Goal: Information Seeking & Learning: Obtain resource

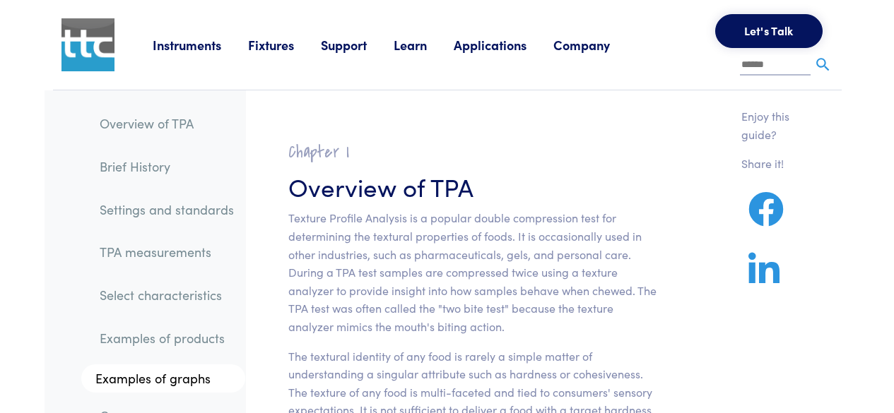
scroll to position [11394, 0]
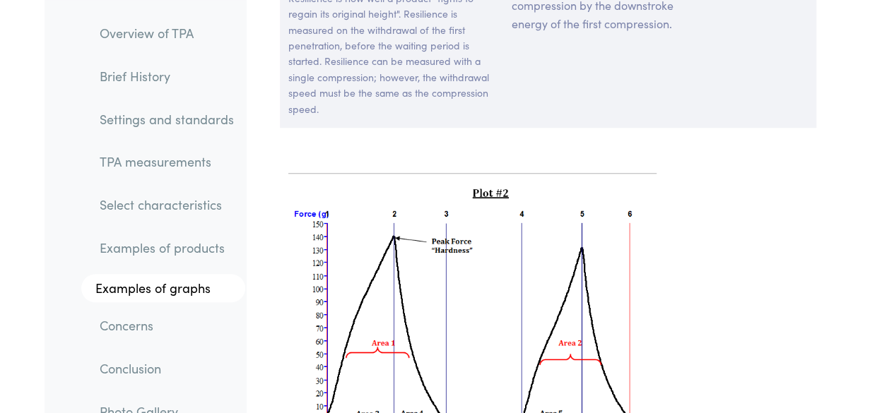
click at [203, 360] on link "Conclusion" at bounding box center [166, 368] width 157 height 32
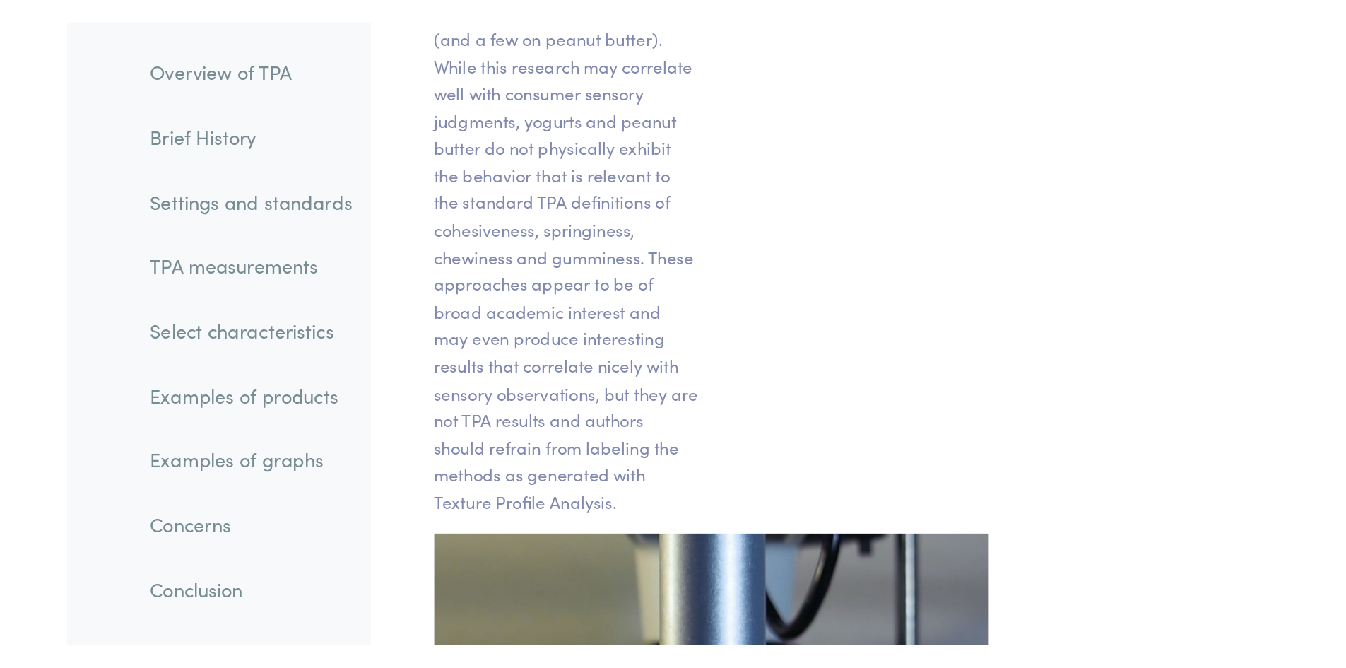
scroll to position [24242, 0]
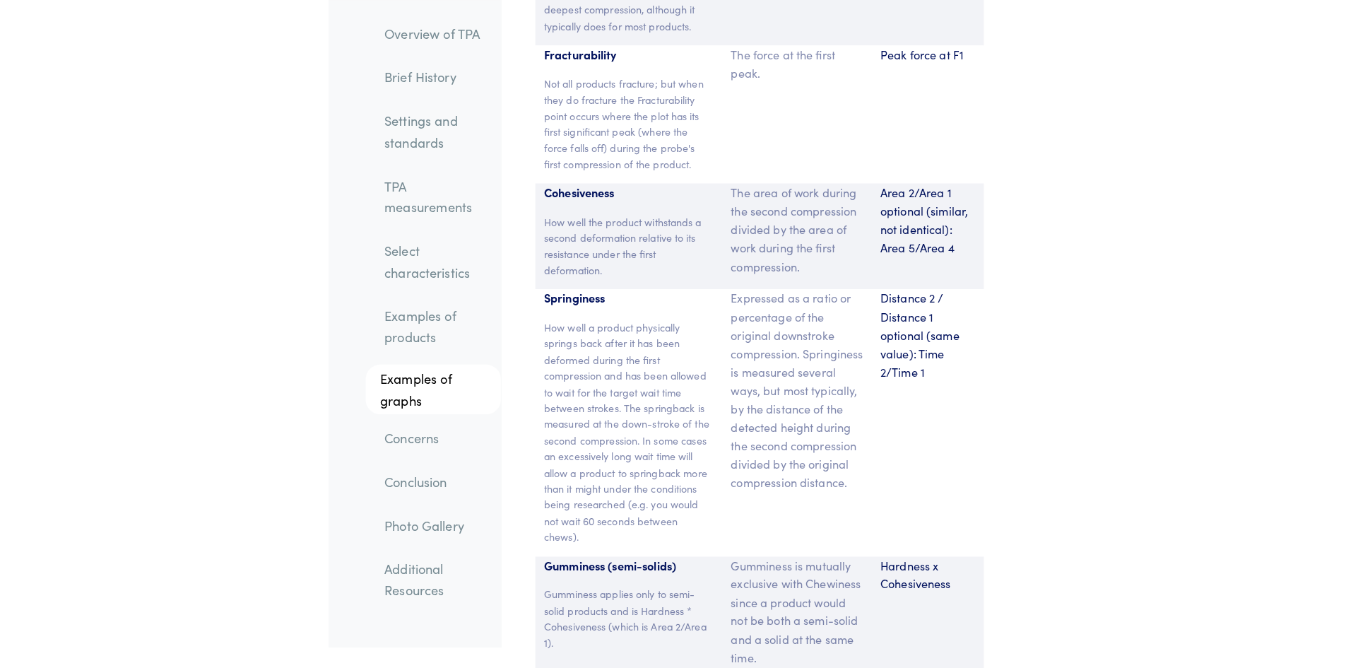
scroll to position [12398, 0]
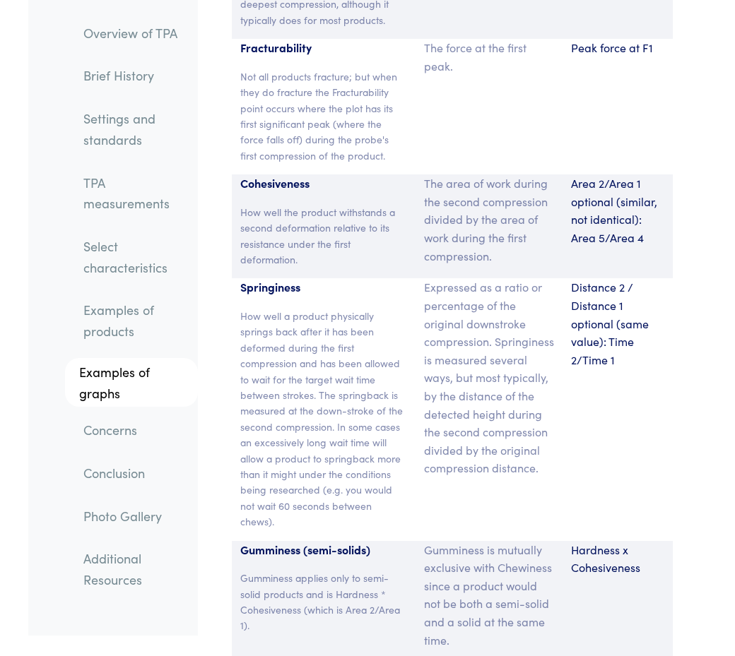
click at [506, 309] on p "Expressed as a ratio or percentage of the original downstroke compression. Spri…" at bounding box center [489, 377] width 130 height 199
click at [478, 307] on p "Expressed as a ratio or percentage of the original downstroke compression. Spri…" at bounding box center [489, 377] width 130 height 199
click at [439, 292] on p "Expressed as a ratio or percentage of the original downstroke compression. Spri…" at bounding box center [489, 377] width 130 height 199
click at [511, 41] on div "The force at the first peak." at bounding box center [488, 107] width 147 height 136
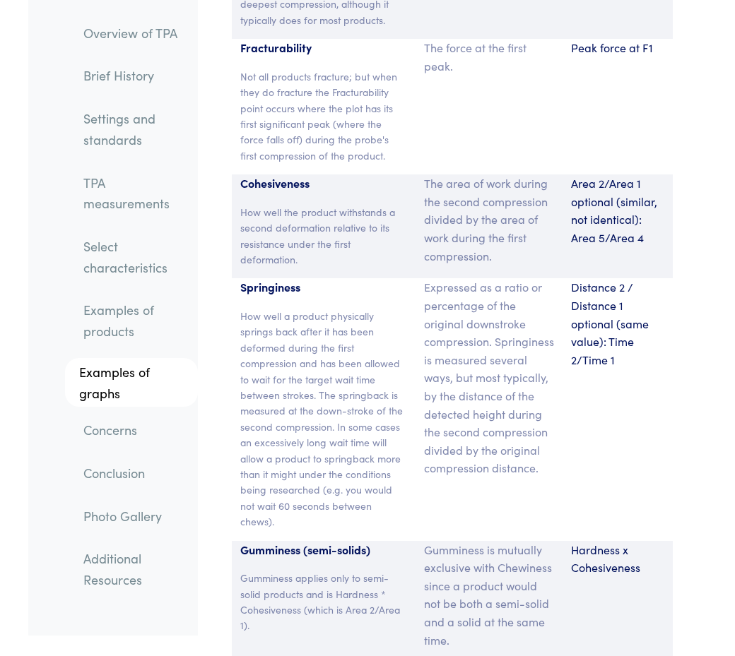
click at [511, 41] on div "The force at the first peak." at bounding box center [488, 107] width 147 height 136
drag, startPoint x: 699, startPoint y: 660, endPoint x: 632, endPoint y: 615, distance: 80.7
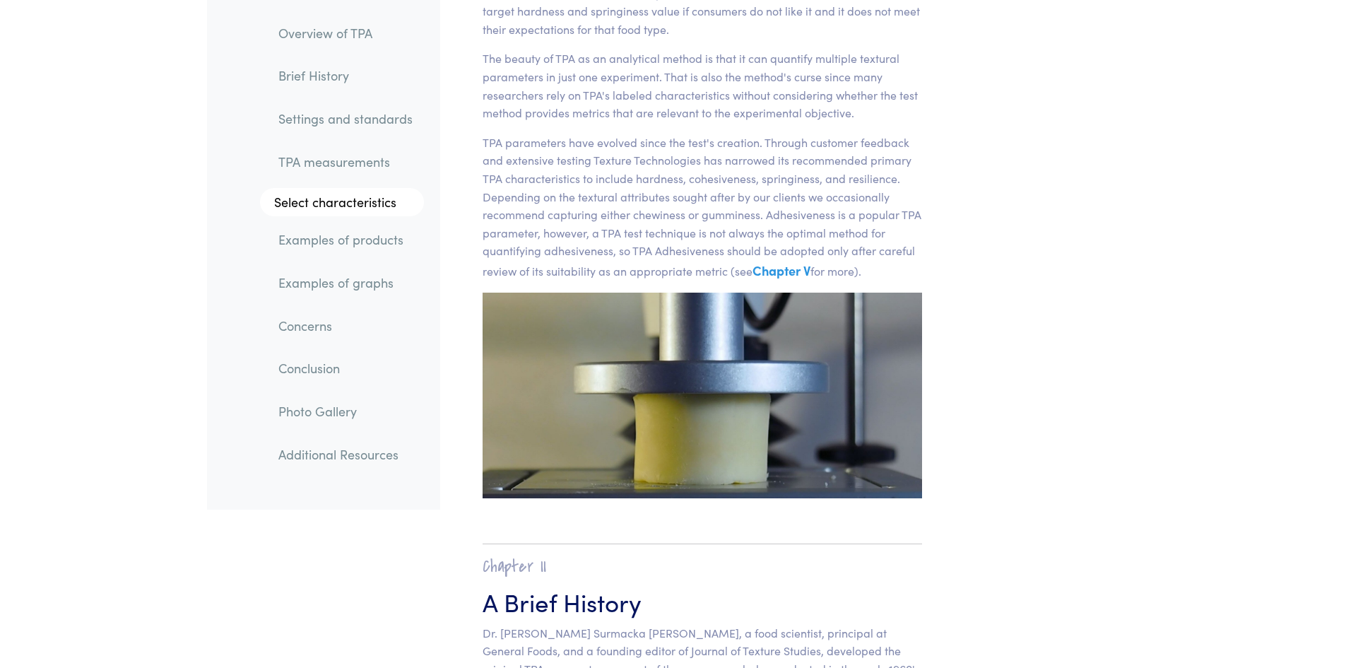
scroll to position [0, 0]
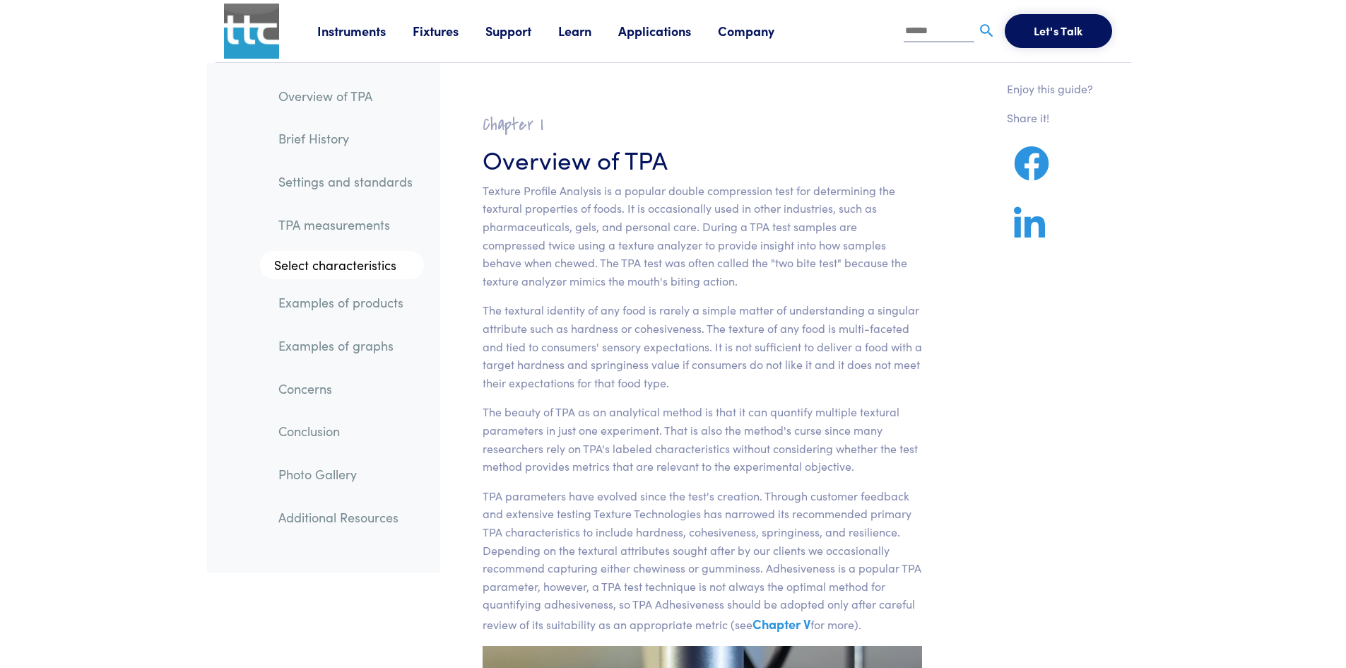
click at [893, 122] on p "Share it!" at bounding box center [1050, 118] width 86 height 18
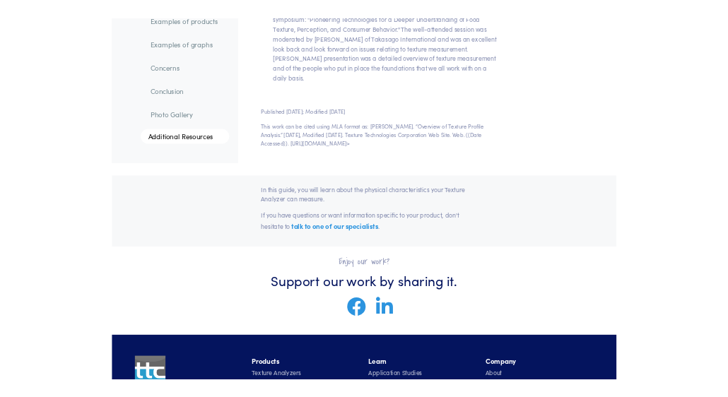
scroll to position [29340, 0]
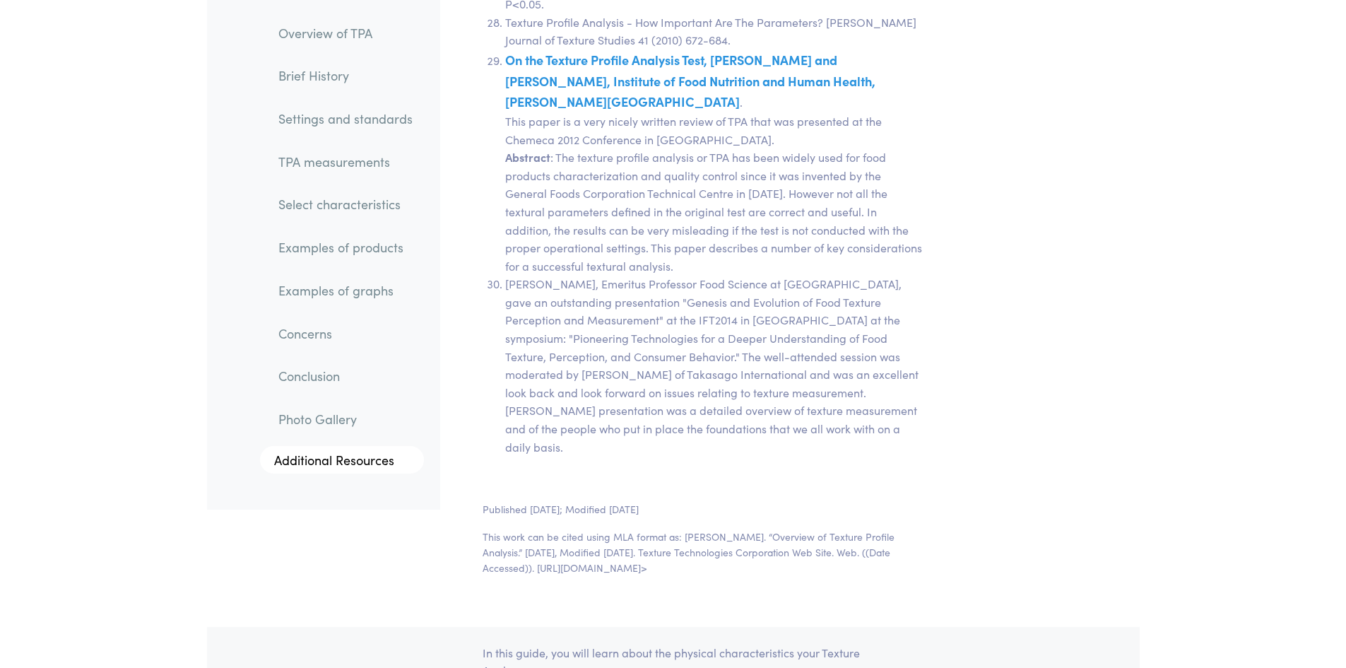
drag, startPoint x: 681, startPoint y: 301, endPoint x: 872, endPoint y: 338, distance: 195.1
click at [872, 413] on p "This work can be cited using MLA format as: [PERSON_NAME]. “Overview of Texture…" at bounding box center [702, 551] width 440 height 47
copy p "[PERSON_NAME]. “Overview of Texture Profile Analysis.” [DATE], Modified [DATE].…"
click at [874, 413] on section "Published [DATE]; Modified [DATE] This work can be cited using MLA format as: […" at bounding box center [703, 544] width 508 height 120
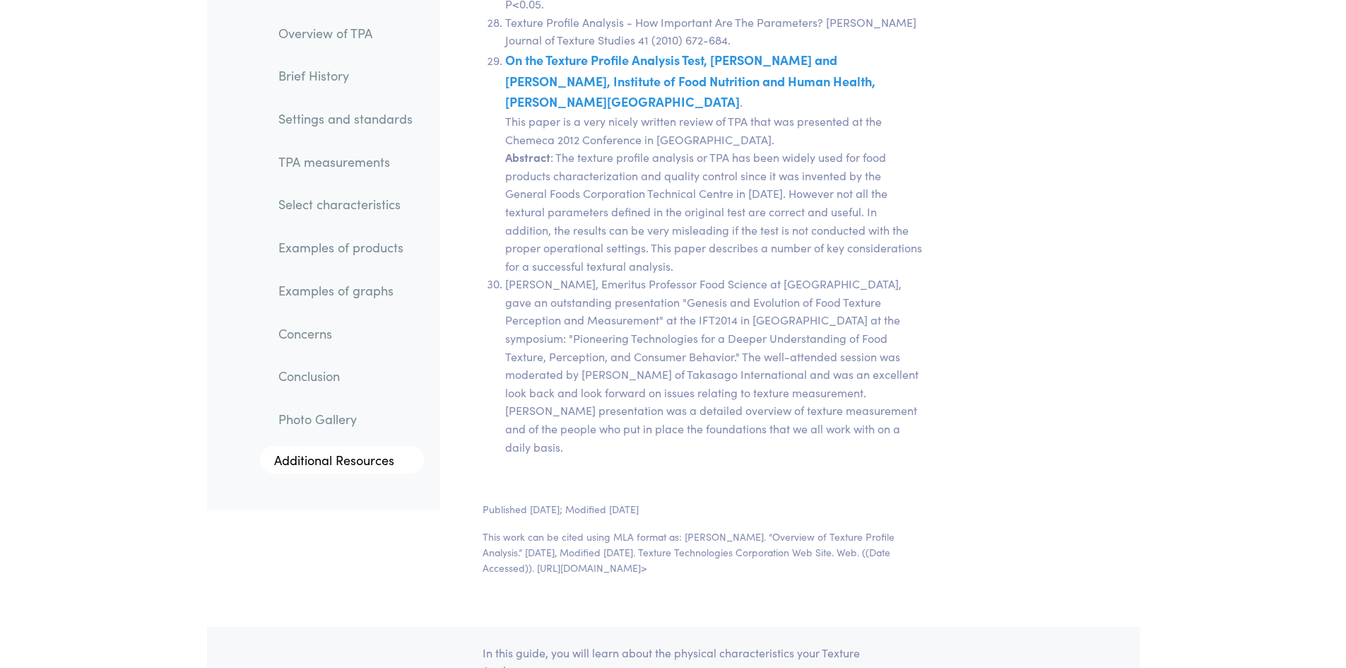
drag, startPoint x: 758, startPoint y: 304, endPoint x: 853, endPoint y: 342, distance: 102.4
click at [853, 413] on p "This work can be cited using MLA format as: [PERSON_NAME]. “Overview of Texture…" at bounding box center [702, 551] width 440 height 47
click at [682, 413] on p "This work can be cited using MLA format as: [PERSON_NAME]. “Overview of Texture…" at bounding box center [702, 551] width 440 height 47
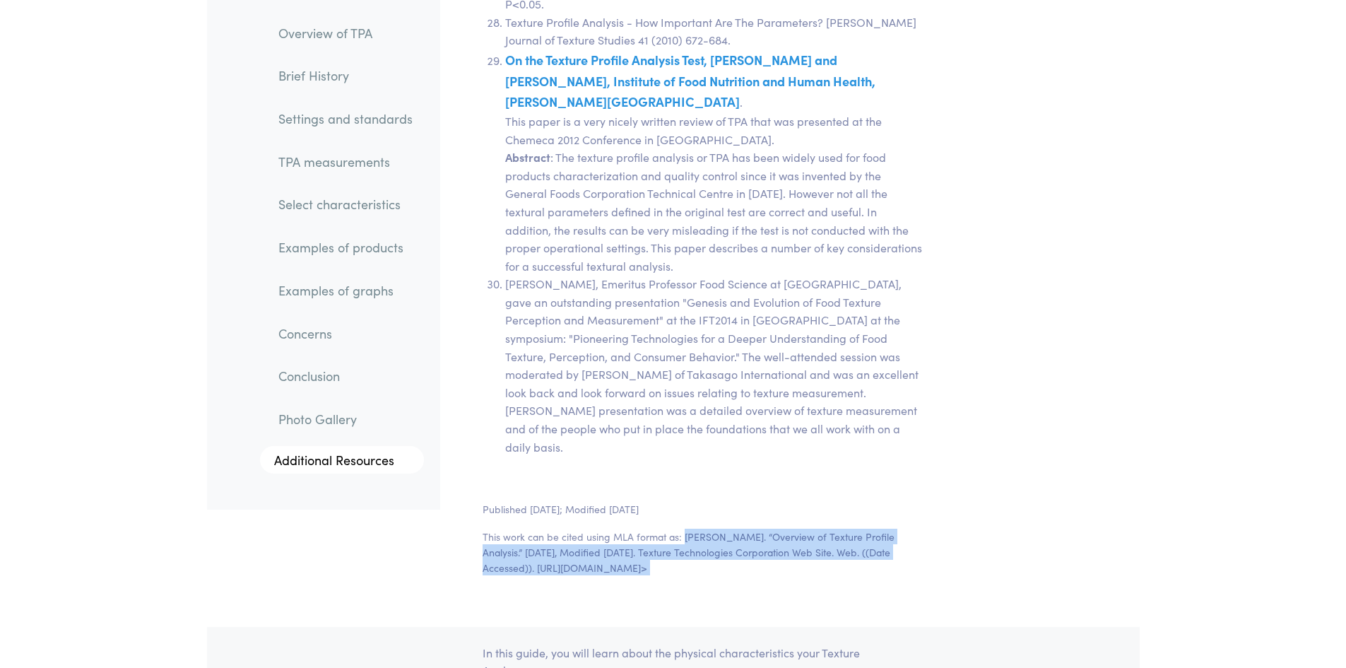
drag, startPoint x: 682, startPoint y: 303, endPoint x: 854, endPoint y: 340, distance: 175.7
click at [874, 413] on p "This work can be cited using MLA format as: [PERSON_NAME]. “Overview of Texture…" at bounding box center [702, 551] width 440 height 47
copy div "[PERSON_NAME]. “Overview of Texture Profile Analysis.” [DATE], Modified [DATE].…"
click at [870, 413] on section "Published [DATE]; Modified [DATE] This work can be cited using MLA format as: […" at bounding box center [703, 544] width 508 height 120
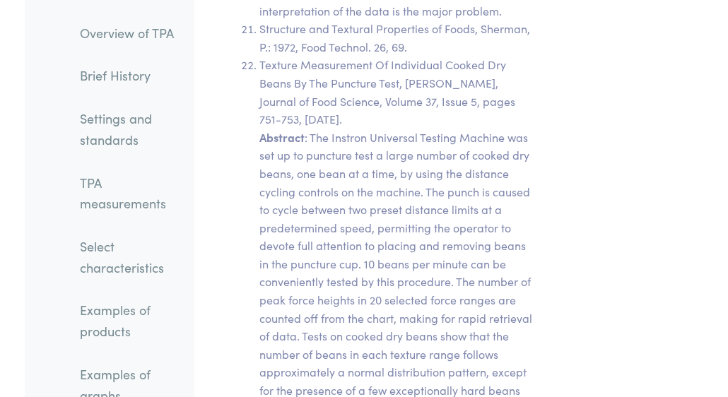
scroll to position [36506, 0]
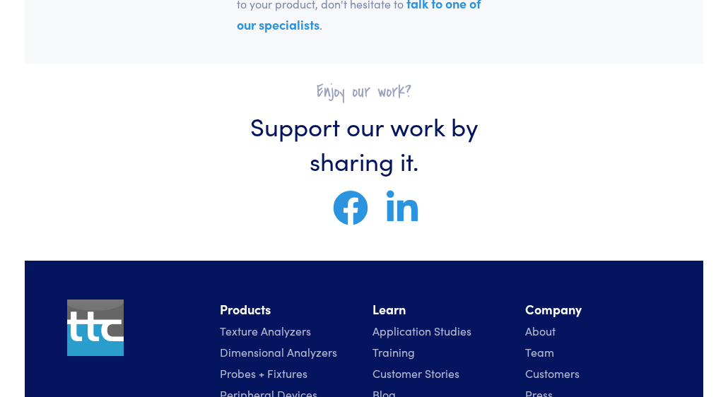
drag, startPoint x: 720, startPoint y: 389, endPoint x: 722, endPoint y: 307, distance: 82.0
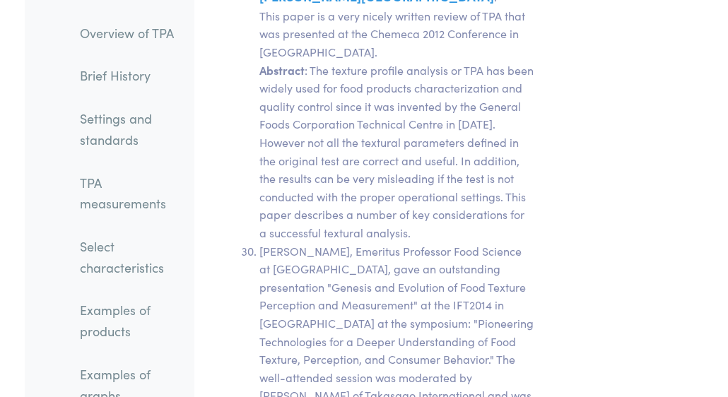
scroll to position [35861, 0]
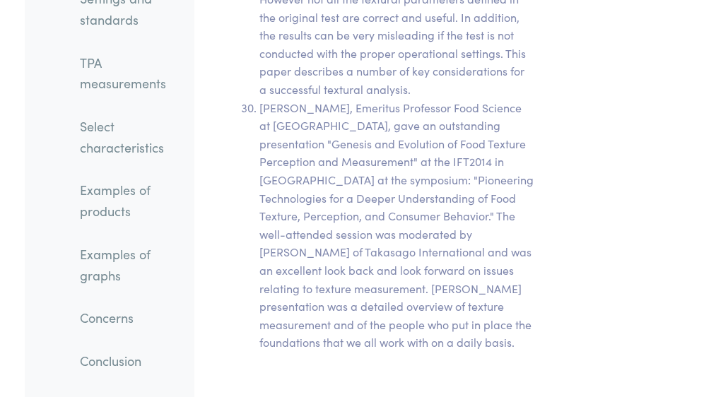
drag, startPoint x: 436, startPoint y: 208, endPoint x: 498, endPoint y: 210, distance: 62.2
copy p "[PERSON_NAME]"
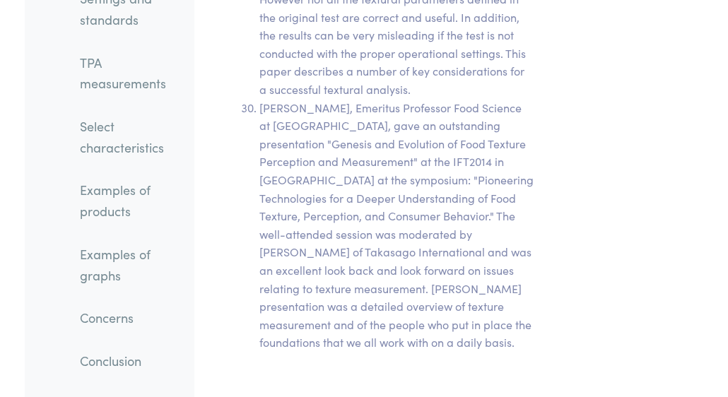
drag, startPoint x: 241, startPoint y: 221, endPoint x: 382, endPoint y: 221, distance: 141.3
copy p "Overview of Texture Profile Analysis"
drag, startPoint x: 304, startPoint y: 239, endPoint x: 494, endPoint y: 237, distance: 189.3
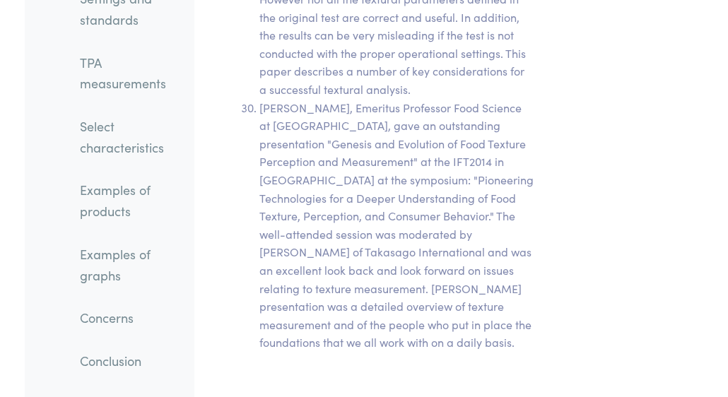
copy p "Texture Technologies Corporation Web Site"
drag, startPoint x: 237, startPoint y: 271, endPoint x: 279, endPoint y: 287, distance: 45.4
copy p "[URL][DOMAIN_NAME]>"
